Goal: Information Seeking & Learning: Find specific fact

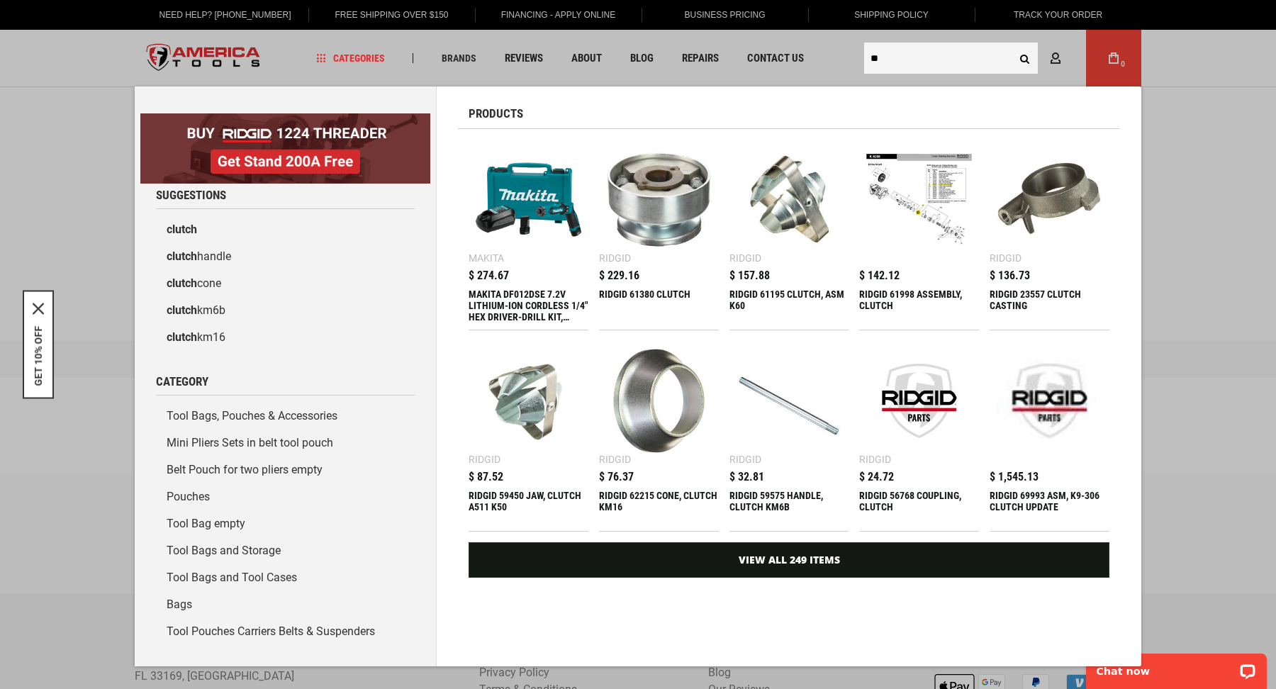
type input "*"
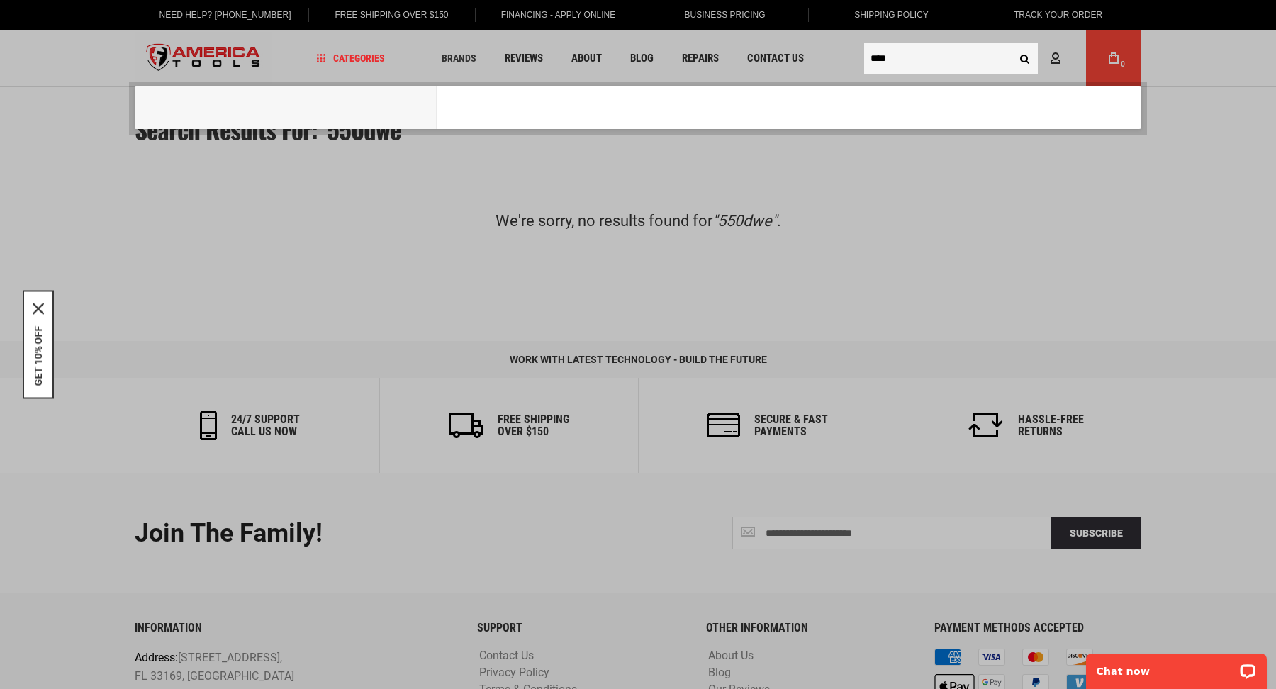
type input "*****"
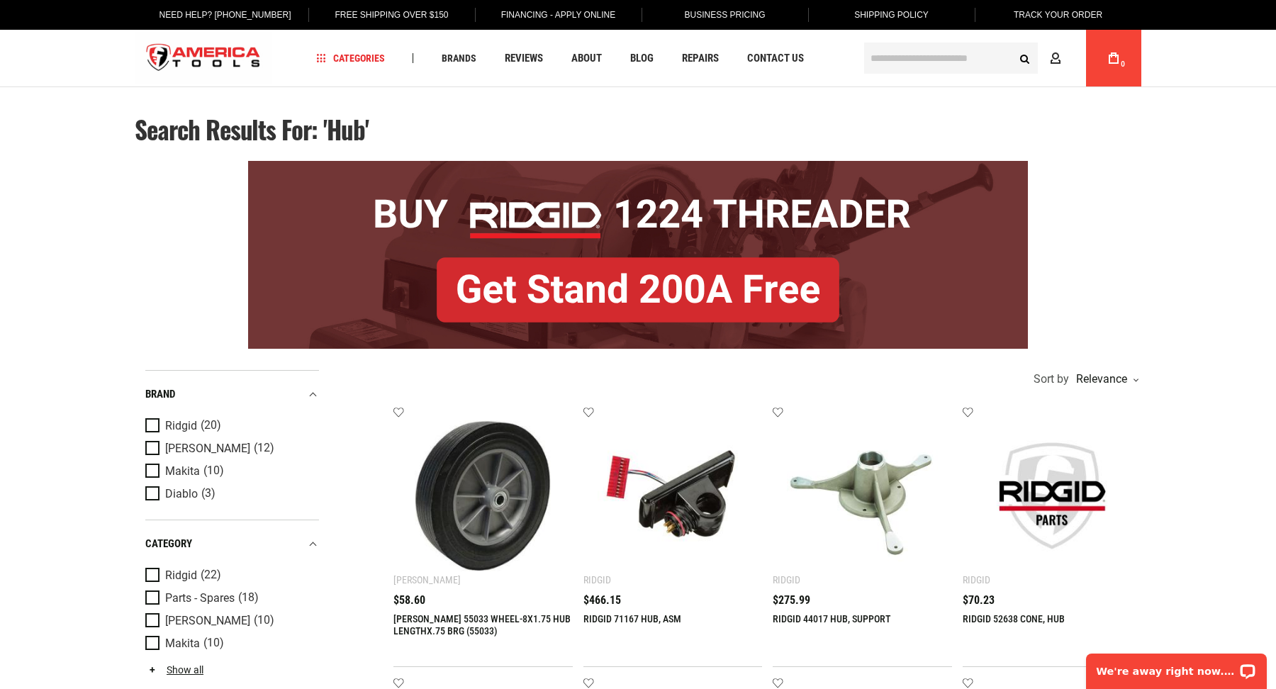
type input "**********"
click at [899, 67] on input "text" at bounding box center [951, 58] width 174 height 31
